Goal: Information Seeking & Learning: Learn about a topic

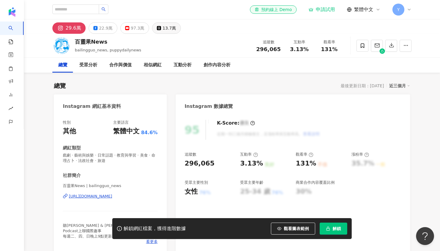
click at [164, 26] on div "13.7萬" at bounding box center [168, 28] width 13 height 8
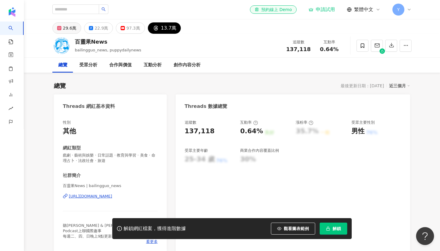
click at [71, 25] on div "29.6萬" at bounding box center [69, 28] width 13 height 8
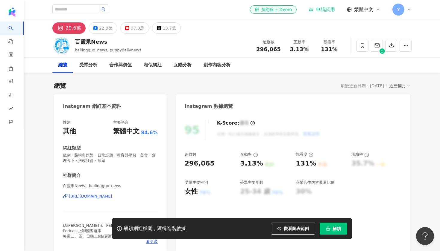
click at [74, 28] on div "29.6萬" at bounding box center [73, 28] width 16 height 8
click at [92, 65] on div "受眾分析" at bounding box center [88, 65] width 18 height 7
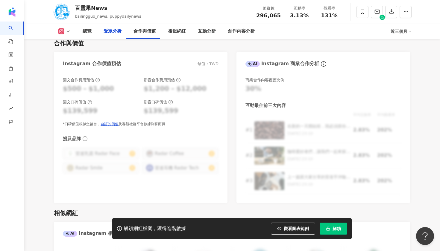
scroll to position [593, 0]
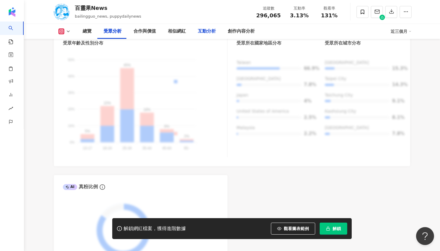
click at [199, 35] on div "互動分析" at bounding box center [207, 31] width 30 height 15
